Goal: Complete application form

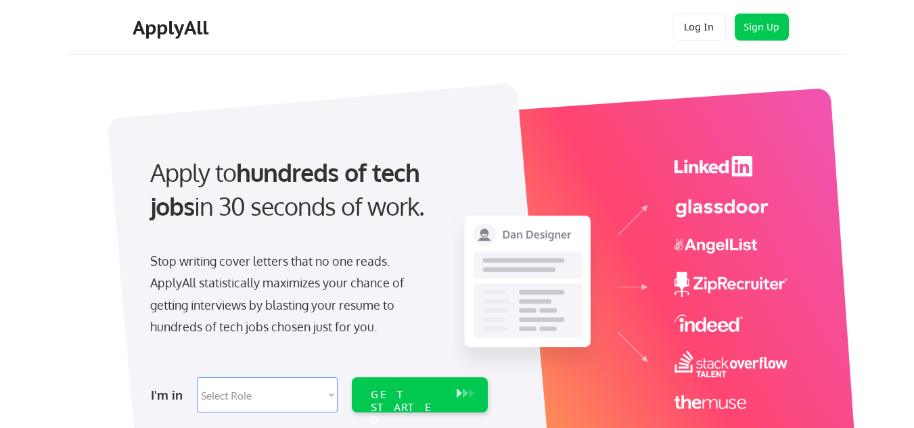
click at [298, 393] on select "Select Role Software Engineering Product Management Customer Success Sales UI/U…" at bounding box center [267, 395] width 141 height 35
click at [698, 26] on button "Log In" at bounding box center [699, 27] width 54 height 27
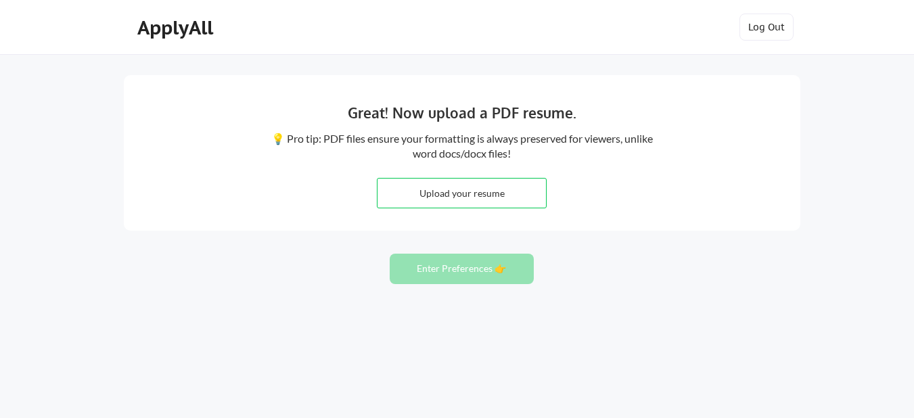
click at [455, 194] on input "file" at bounding box center [462, 193] width 168 height 29
type input "C:\fakepath\CV_Abu Mohammad Faruqe - 2.1.pdf"
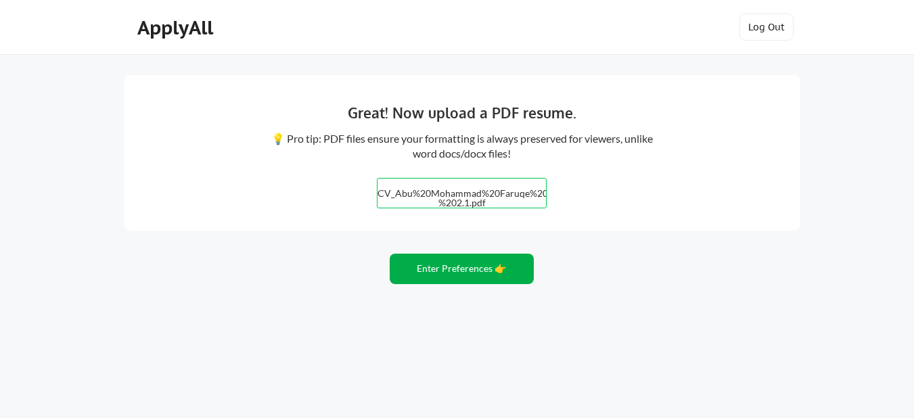
click at [442, 272] on button "Enter Preferences 👉" at bounding box center [462, 269] width 144 height 30
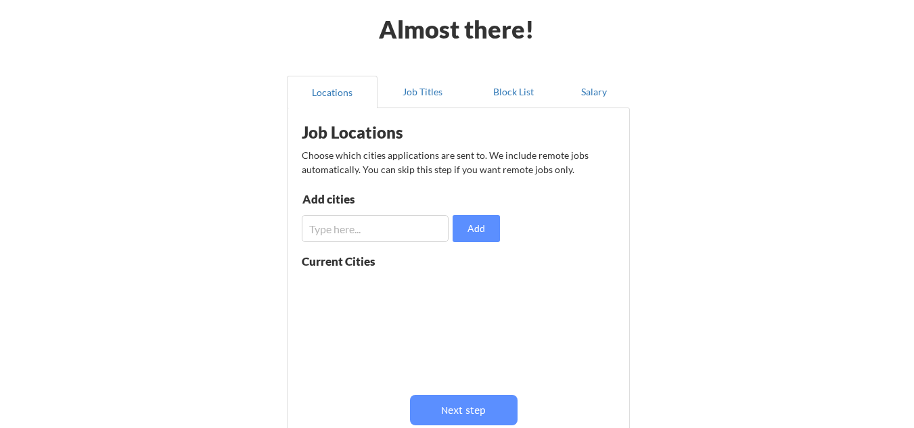
scroll to position [58, 0]
click at [426, 83] on button "Job Titles" at bounding box center [423, 91] width 91 height 32
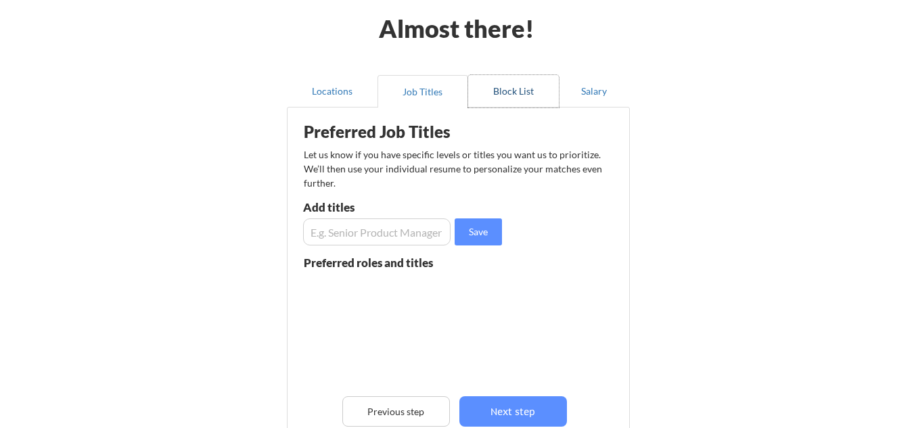
click at [519, 87] on button "Block List" at bounding box center [513, 91] width 91 height 32
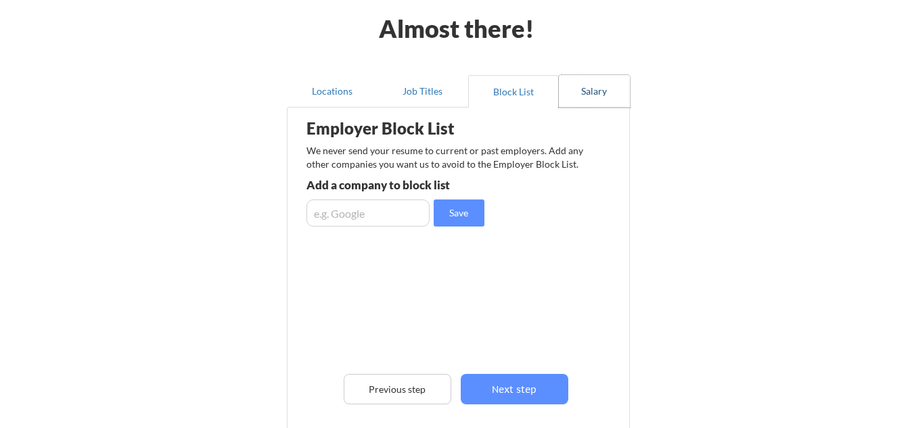
click at [593, 85] on button "Salary" at bounding box center [594, 91] width 71 height 32
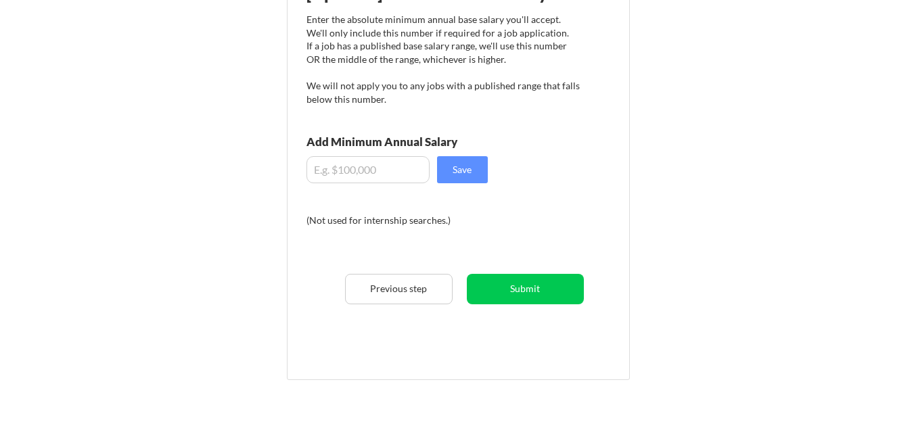
scroll to position [0, 0]
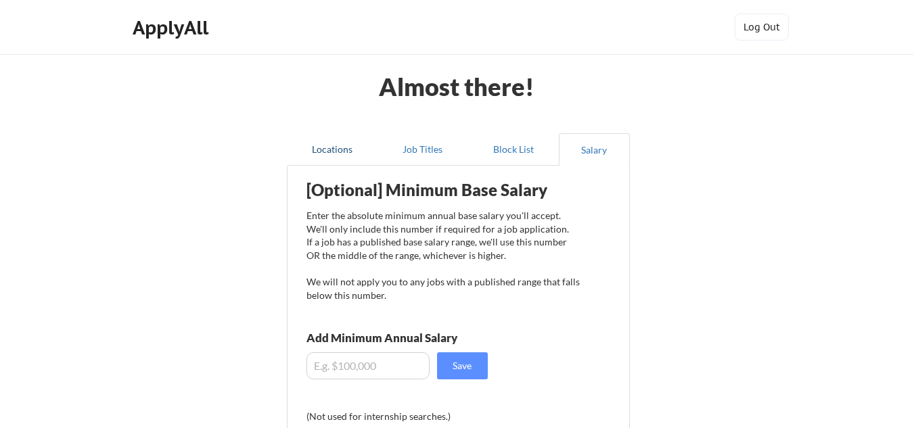
click at [332, 143] on button "Locations" at bounding box center [332, 149] width 91 height 32
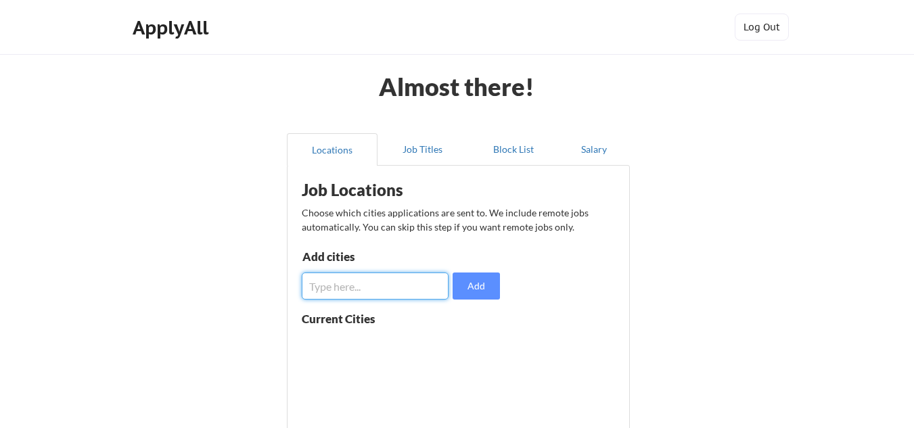
click at [361, 288] on input "input" at bounding box center [375, 286] width 147 height 27
type input "Dhaka, Bangladesh."
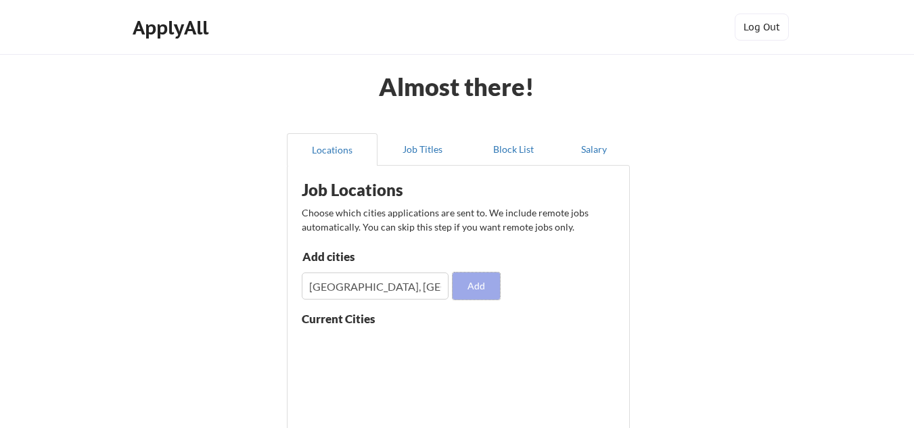
click at [482, 282] on button "Add" at bounding box center [476, 286] width 47 height 27
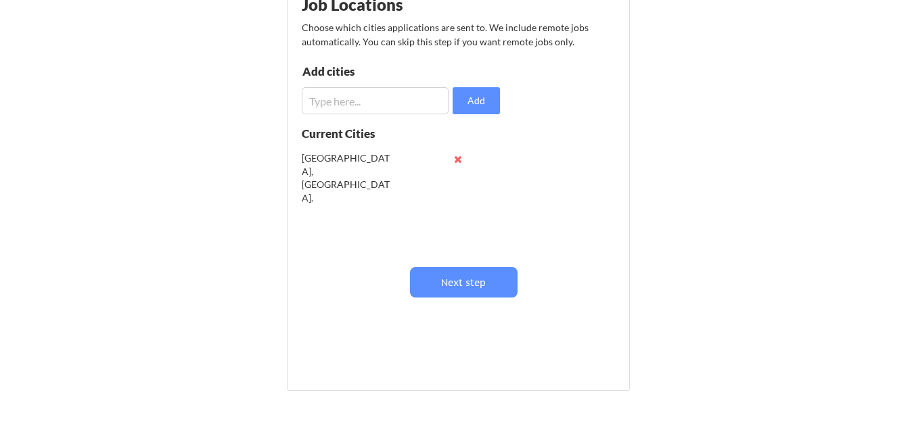
scroll to position [182, 0]
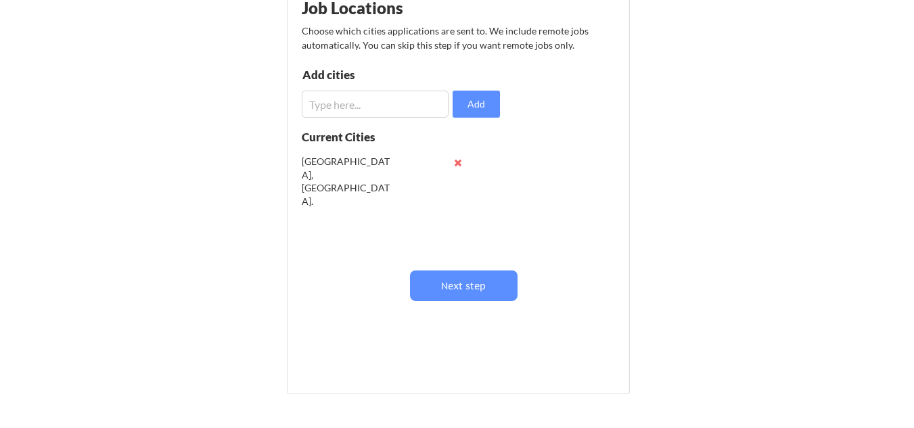
click at [369, 164] on div "Dhaka, Bangladesh." at bounding box center [346, 181] width 89 height 53
click at [469, 290] on button "Next step" at bounding box center [464, 286] width 108 height 30
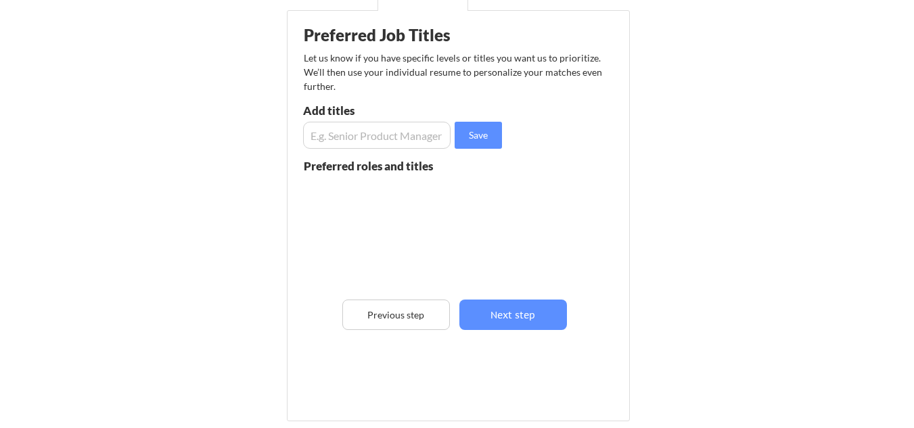
scroll to position [154, 0]
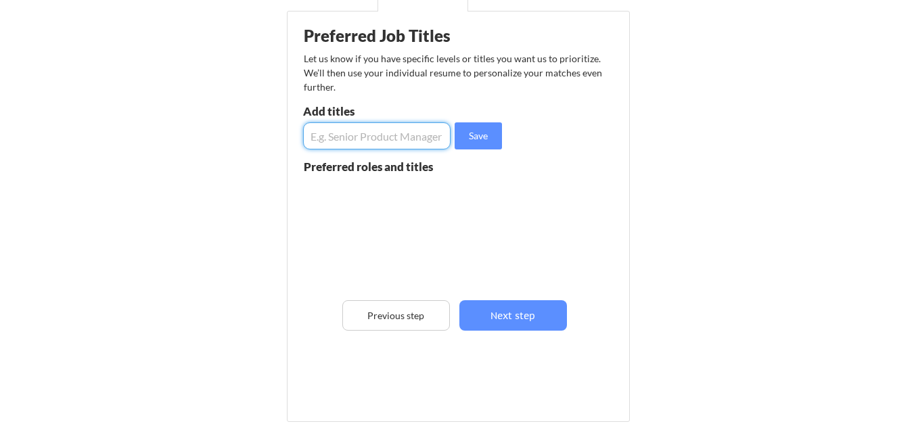
click at [434, 141] on input "input" at bounding box center [376, 135] width 147 height 27
type input "Sales Manager"
click at [486, 136] on button "Save" at bounding box center [478, 135] width 47 height 27
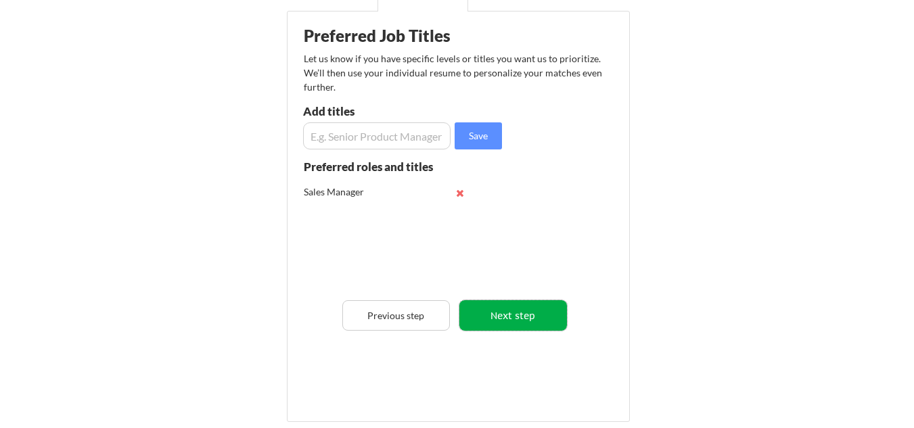
click at [520, 319] on button "Next step" at bounding box center [513, 315] width 108 height 30
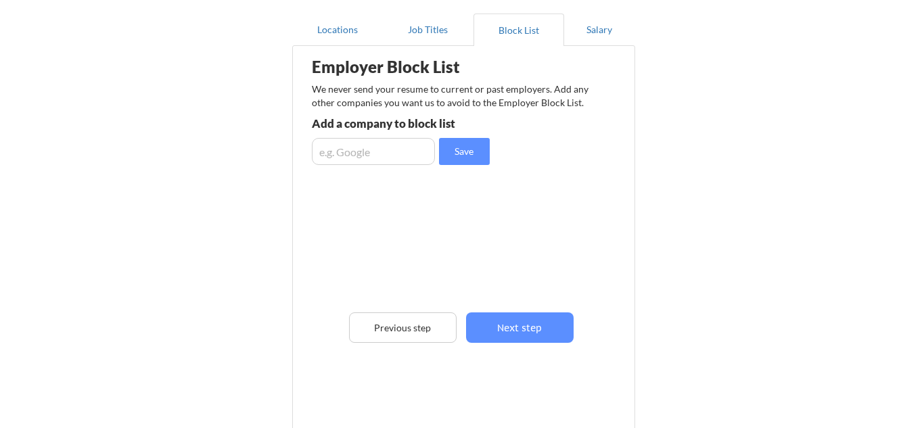
scroll to position [118, 0]
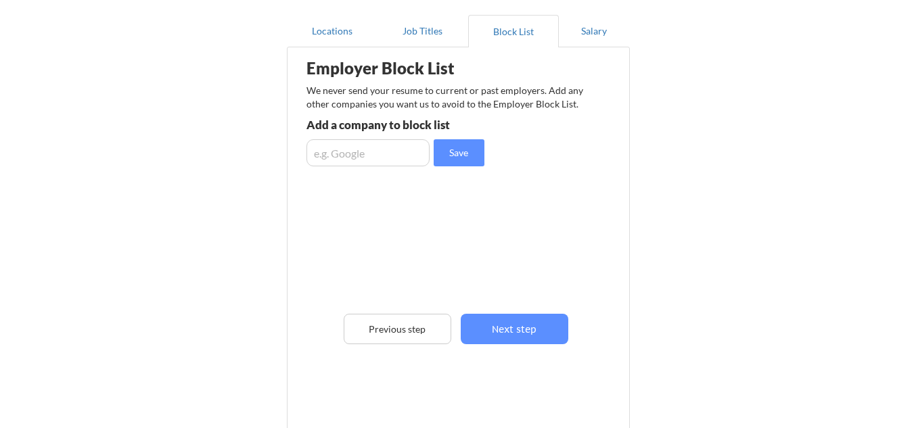
click at [386, 152] on input "input" at bounding box center [367, 152] width 123 height 27
type input "C"
type input "P"
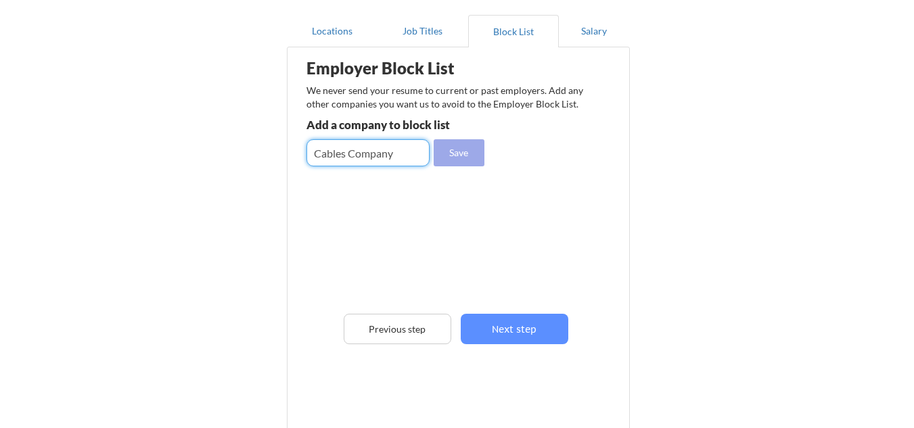
type input "Cables Company"
click at [463, 156] on button "Save" at bounding box center [459, 152] width 51 height 27
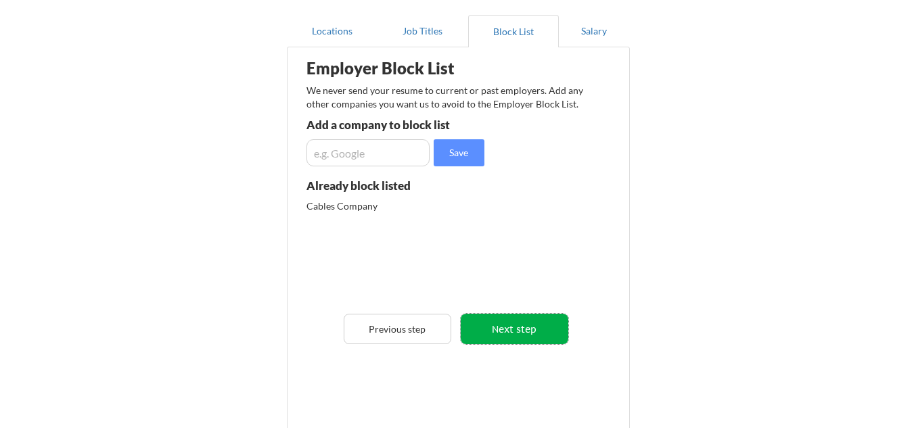
click at [526, 330] on button "Next step" at bounding box center [515, 329] width 108 height 30
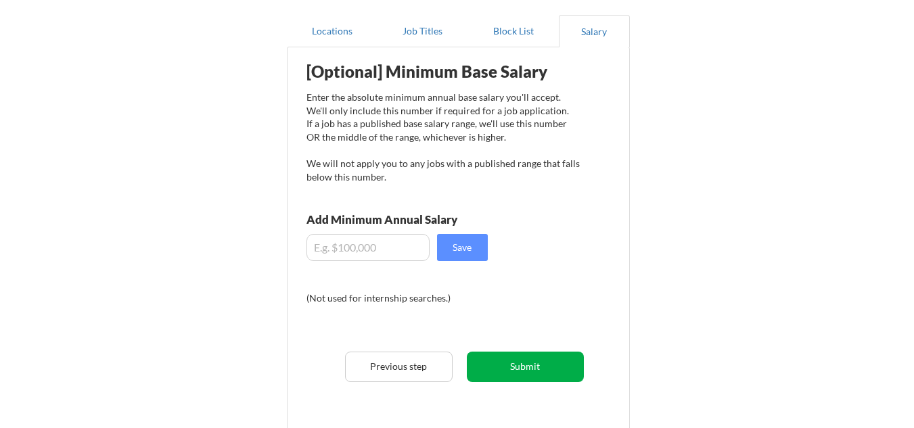
click at [528, 369] on button "Submit" at bounding box center [525, 367] width 117 height 30
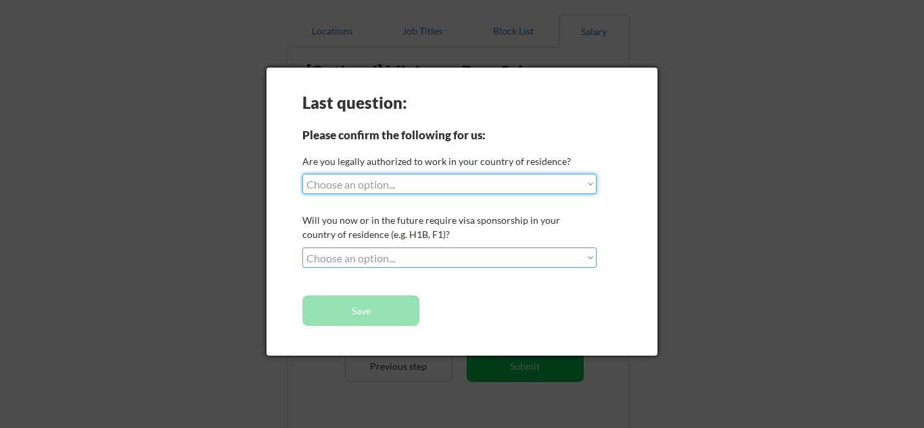
click at [586, 185] on select "Choose an option... Yes, I am a US Citizen Yes, I am a Canadian Citizen Yes, I …" at bounding box center [449, 184] width 294 height 20
select select ""no__i_am_not__yet__authorized""
click at [302, 174] on select "Choose an option... Yes, I am a US Citizen Yes, I am a Canadian Citizen Yes, I …" at bounding box center [449, 184] width 294 height 20
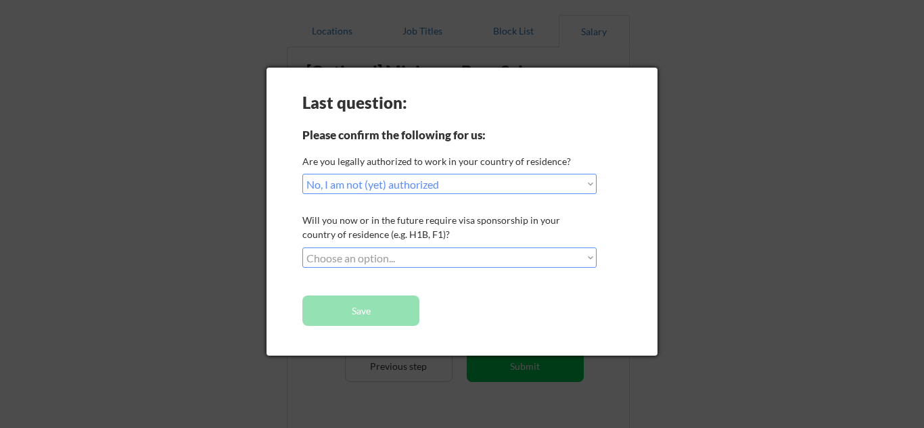
click at [451, 260] on select "Choose an option... No, I will not need sponsorship Yes, I will need sponsorship" at bounding box center [449, 258] width 294 height 20
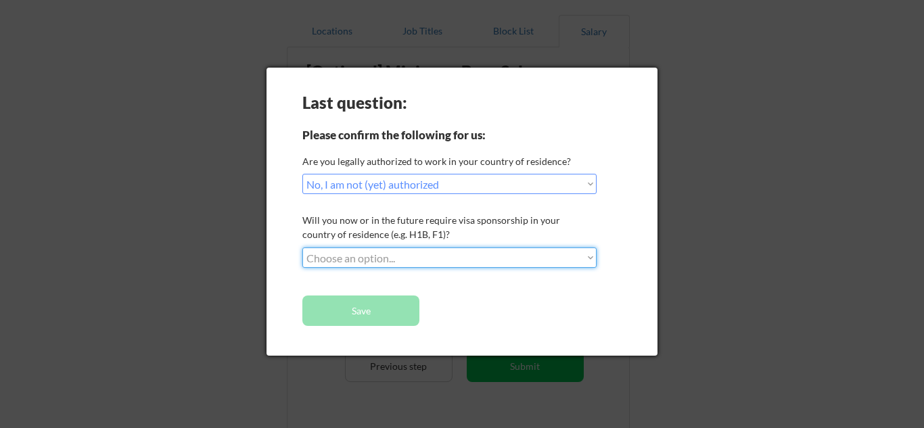
select select ""yes__i_will_need_sponsorship""
click at [302, 248] on select "Choose an option... No, I will not need sponsorship Yes, I will need sponsorship" at bounding box center [449, 258] width 294 height 20
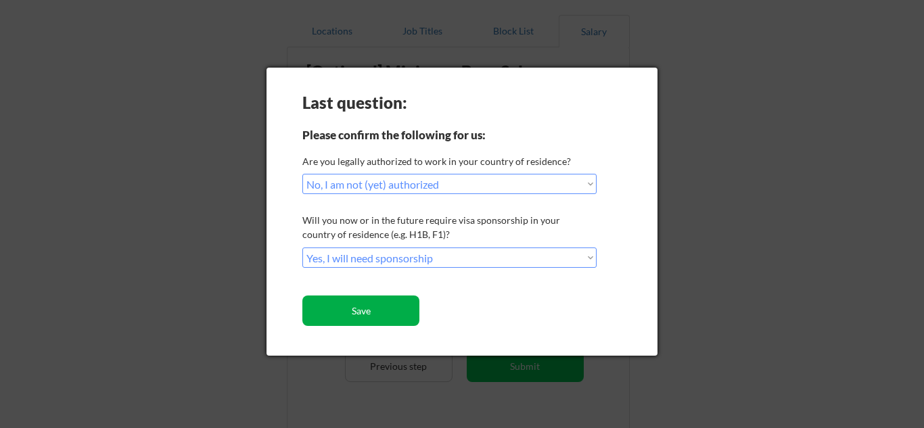
click at [368, 314] on button "Save" at bounding box center [360, 311] width 117 height 30
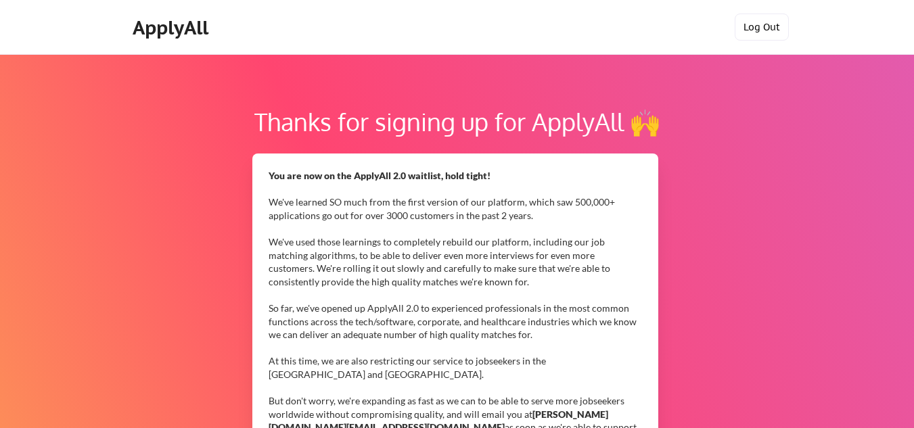
click at [773, 23] on button "Log Out" at bounding box center [762, 27] width 54 height 27
